Goal: Find specific page/section: Find specific page/section

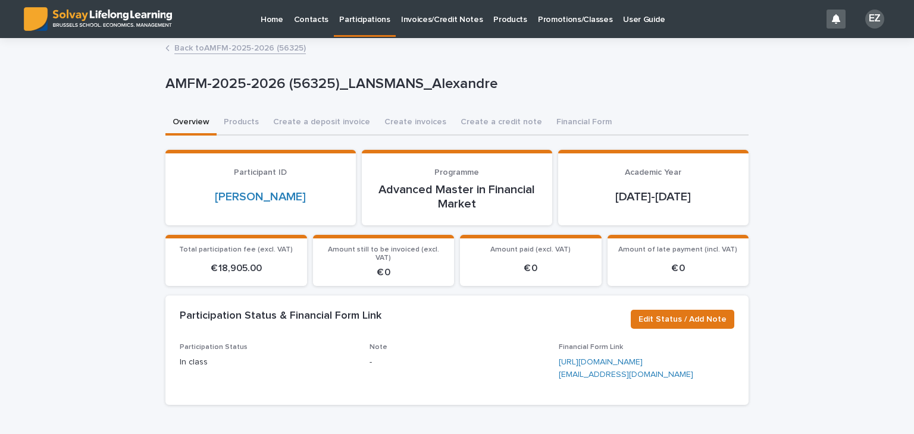
click at [245, 48] on link "Back to AMFM-2025-2026 (56325)" at bounding box center [239, 47] width 131 height 14
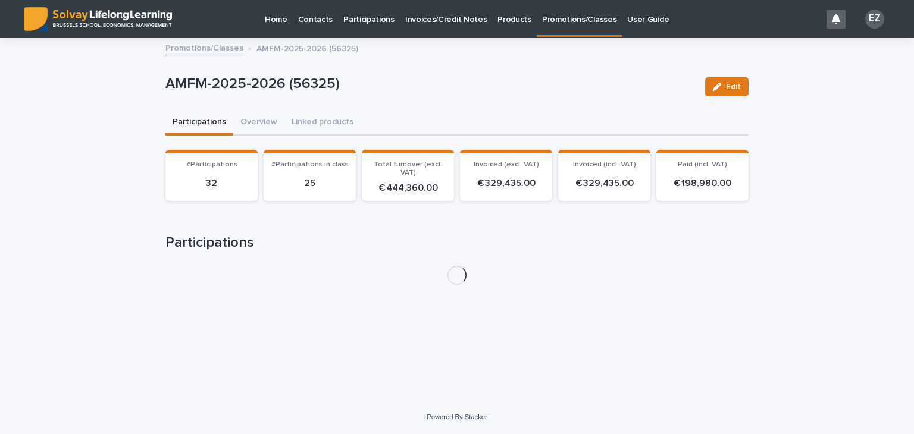
click at [218, 53] on link "Promotions/Classes" at bounding box center [204, 47] width 78 height 14
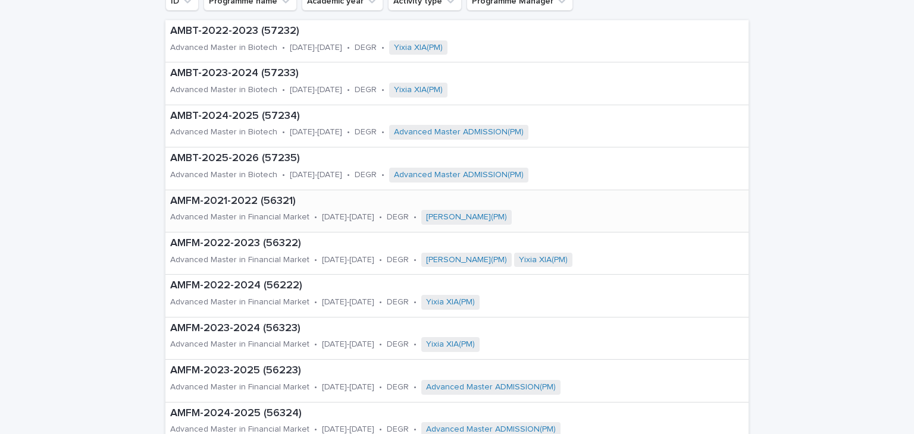
scroll to position [119, 0]
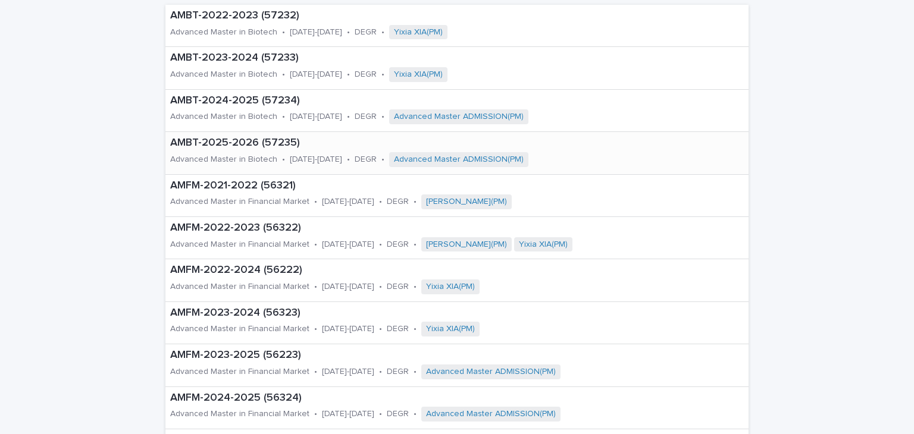
click at [279, 149] on div "AMBT-2025-2026 (57235) Advanced Master in Biotech • [DATE]-[DATE] • DEGR • Adva…" at bounding box center [415, 153] width 500 height 42
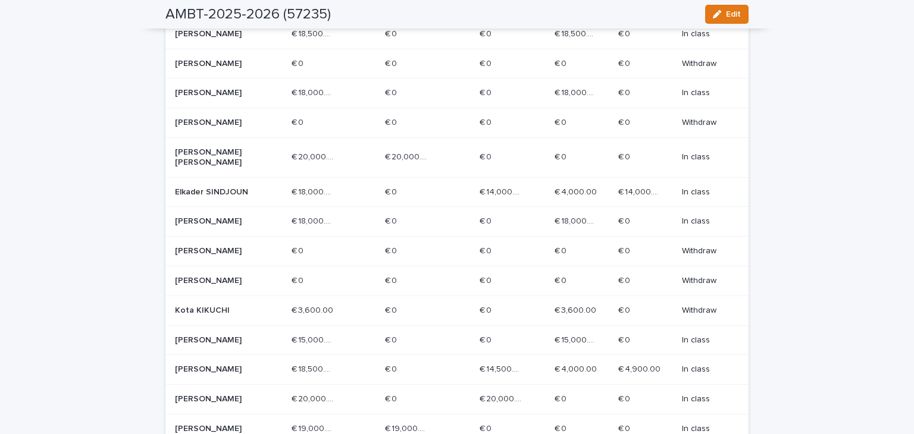
scroll to position [476, 0]
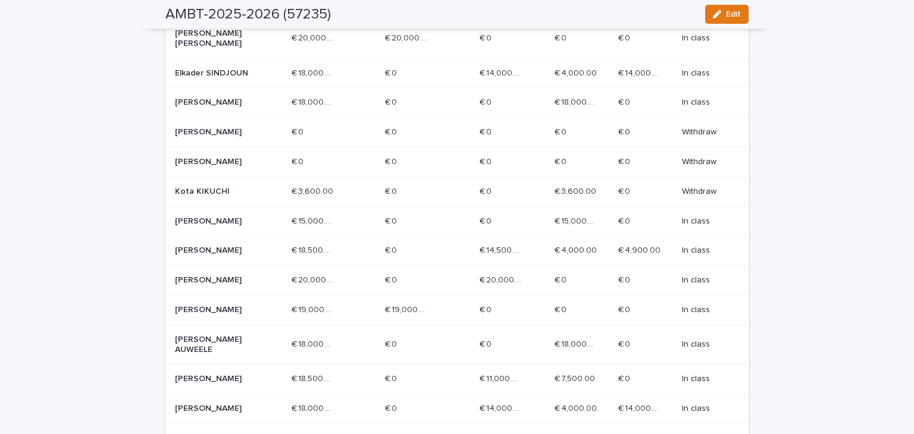
click at [251, 285] on p "[PERSON_NAME]" at bounding box center [217, 280] width 85 height 10
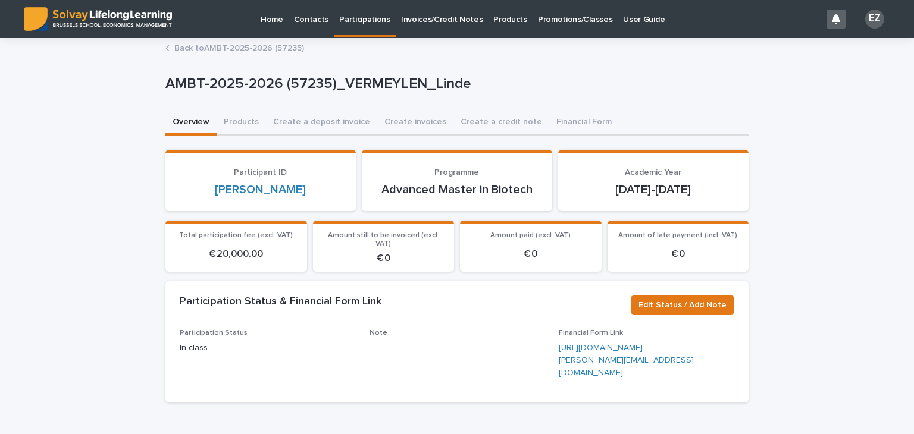
click at [553, 21] on p "Promotions/Classes" at bounding box center [575, 12] width 74 height 25
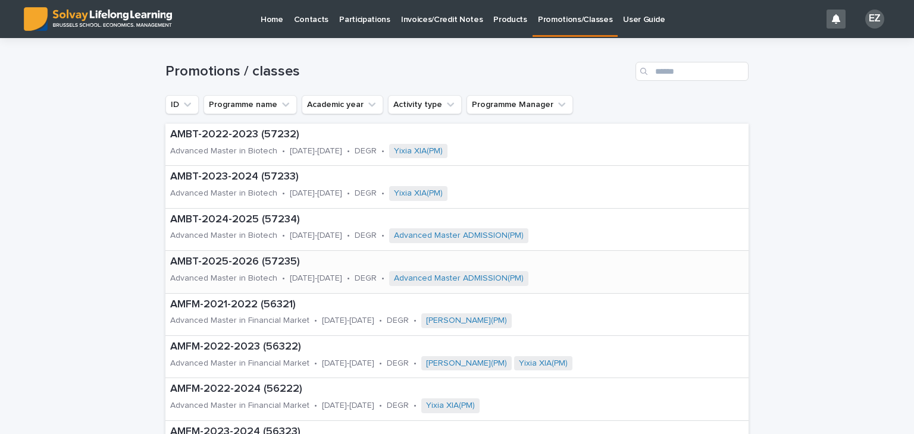
scroll to position [238, 0]
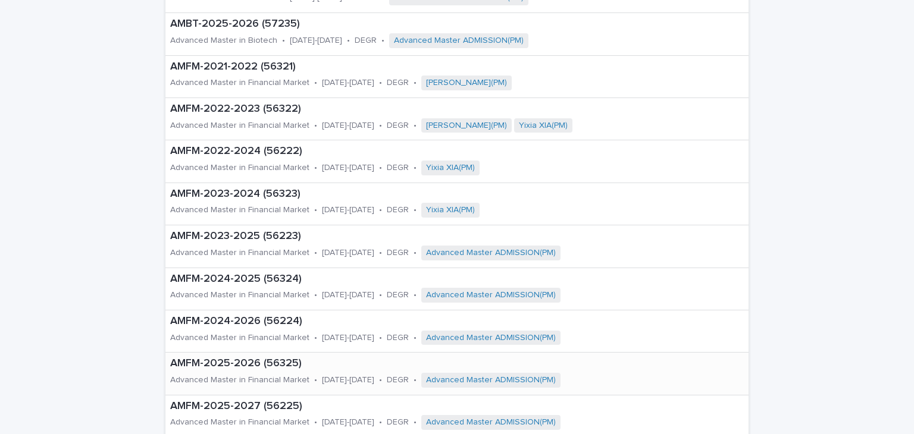
click at [296, 367] on p "AMFM-2025-2026 (56325)" at bounding box center [432, 363] width 524 height 13
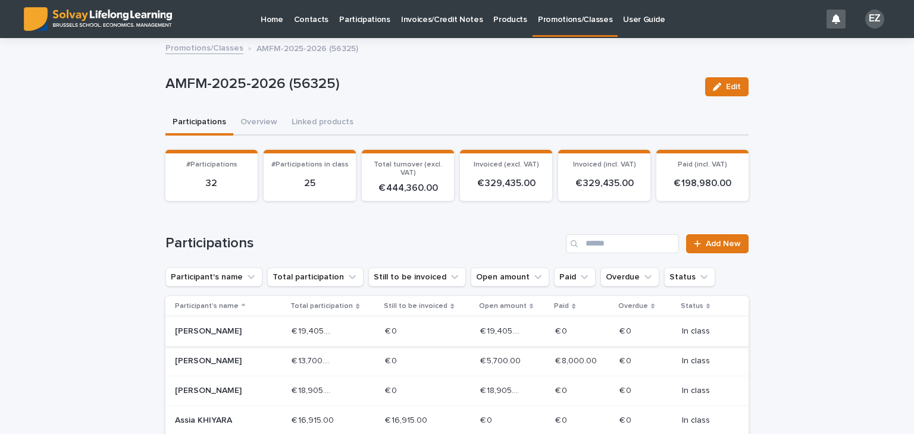
scroll to position [119, 0]
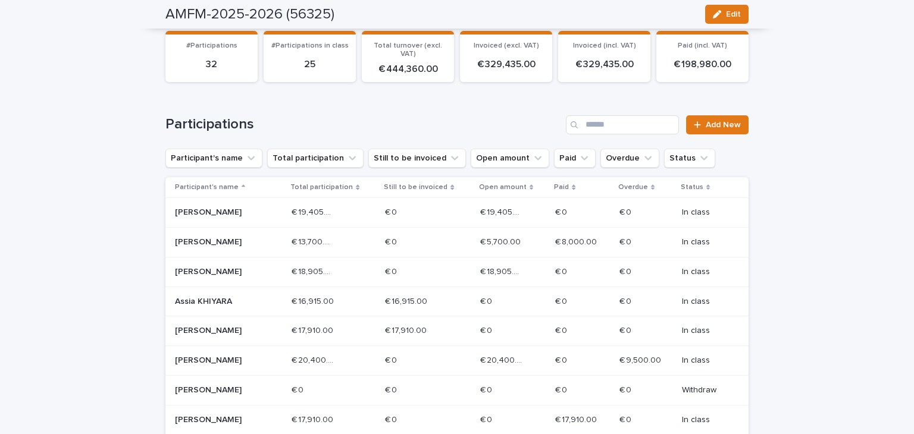
click at [255, 281] on td "[PERSON_NAME]" at bounding box center [225, 272] width 121 height 30
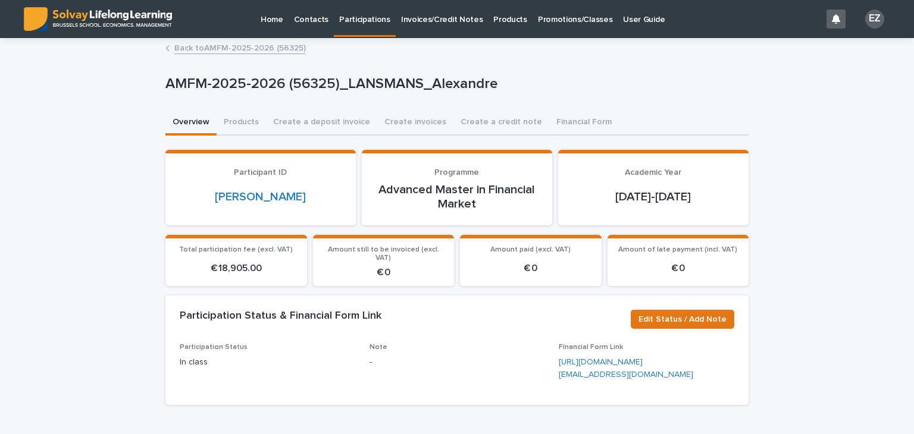
click at [283, 53] on link "Back to AMFM-2025-2026 (56325)" at bounding box center [239, 47] width 131 height 14
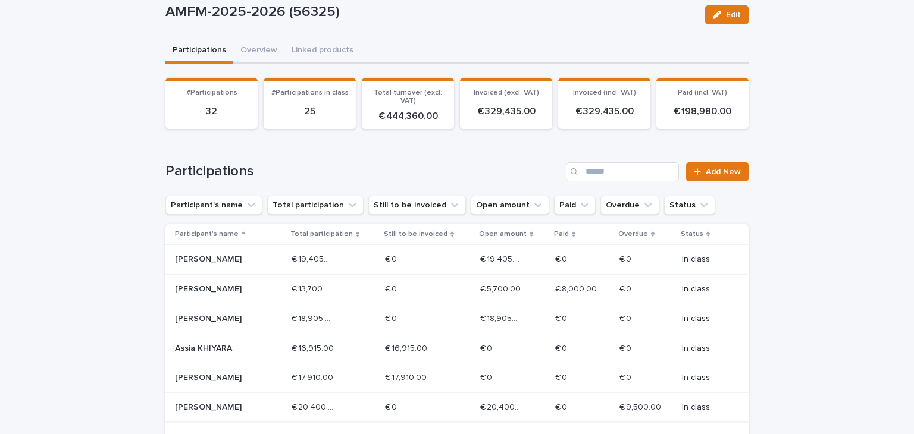
scroll to position [119, 0]
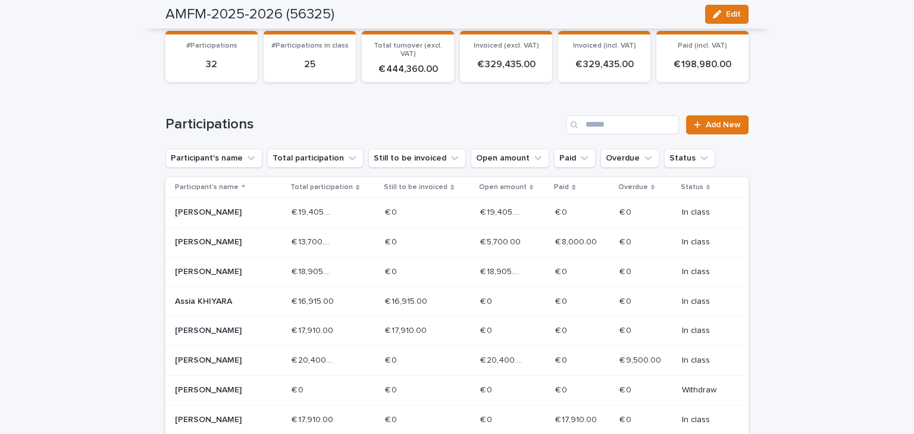
click at [237, 215] on p "[PERSON_NAME]" at bounding box center [217, 213] width 85 height 10
